Goal: Task Accomplishment & Management: Manage account settings

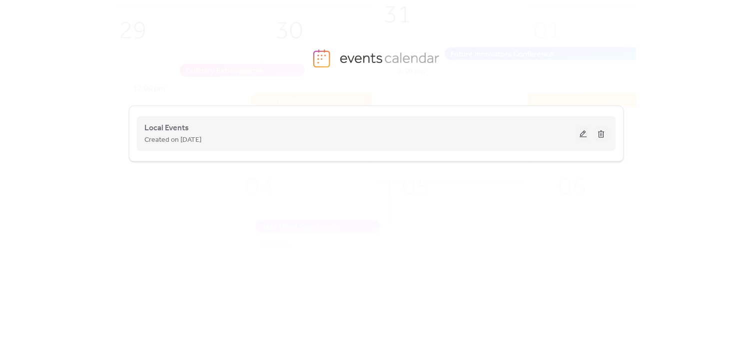
click at [585, 134] on button at bounding box center [583, 133] width 14 height 15
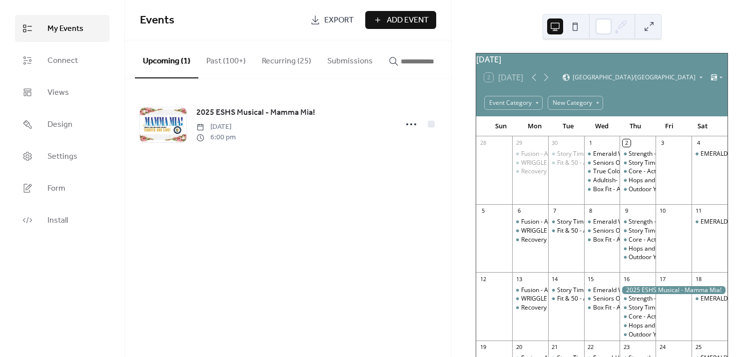
click at [212, 58] on button "Past (100+)" at bounding box center [225, 58] width 55 height 37
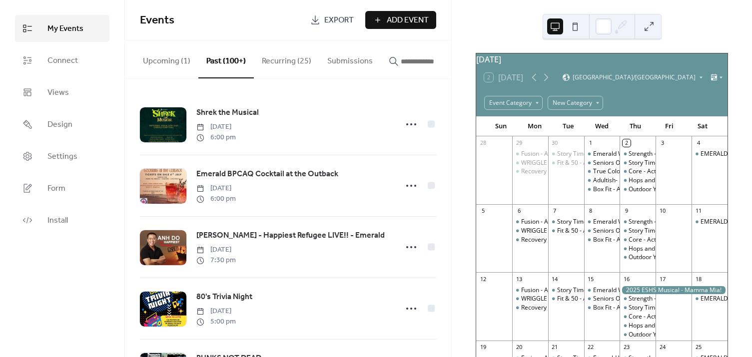
click at [180, 61] on button "Upcoming (1)" at bounding box center [166, 58] width 63 height 37
